Goal: Task Accomplishment & Management: Manage account settings

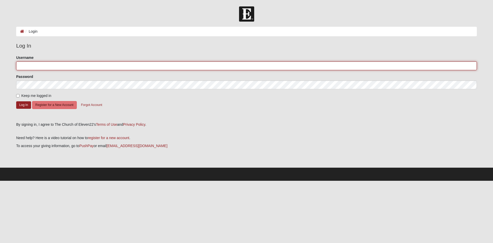
click at [32, 66] on input "Username" at bounding box center [246, 65] width 461 height 9
type input "ccstone82@gmail.com"
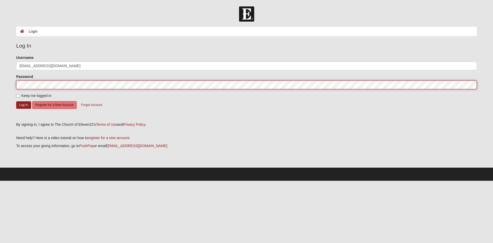
click at [16, 101] on button "Log In" at bounding box center [23, 104] width 15 height 7
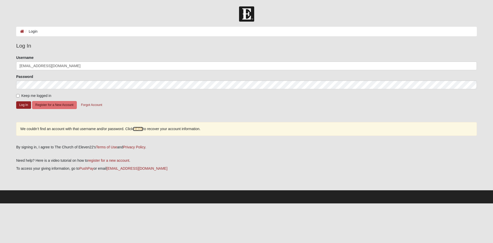
click at [140, 127] on link "HERE" at bounding box center [138, 129] width 10 height 4
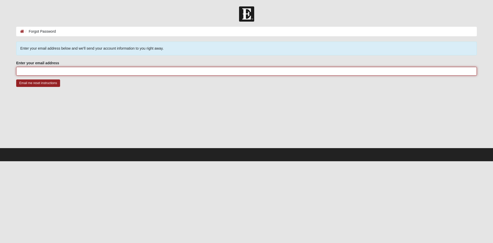
click at [49, 72] on input "Enter your email address" at bounding box center [246, 71] width 461 height 9
type input "ccstone82@gmail.com"
click at [16, 79] on input "Email me reset instructions" at bounding box center [38, 82] width 44 height 7
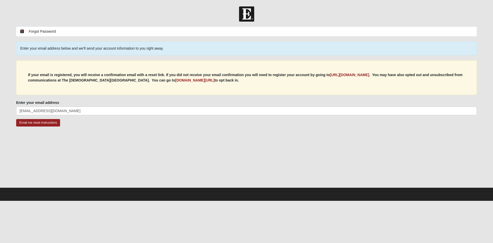
click at [22, 30] on icon at bounding box center [22, 32] width 4 height 4
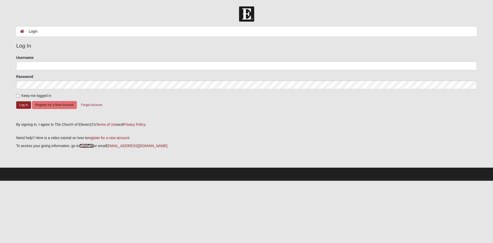
click at [91, 145] on link "PushPay" at bounding box center [86, 146] width 14 height 4
